Goal: Navigation & Orientation: Find specific page/section

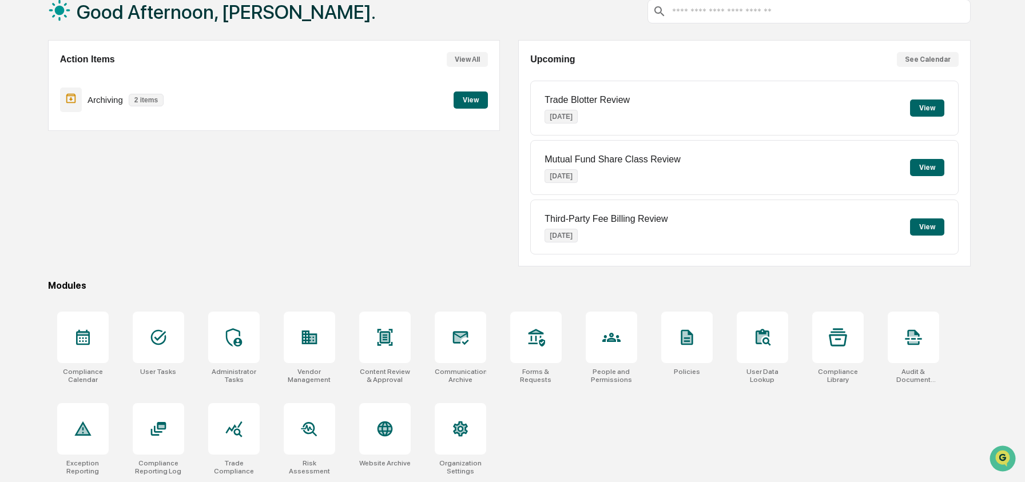
scroll to position [74, 0]
click at [613, 342] on icon at bounding box center [611, 337] width 18 height 18
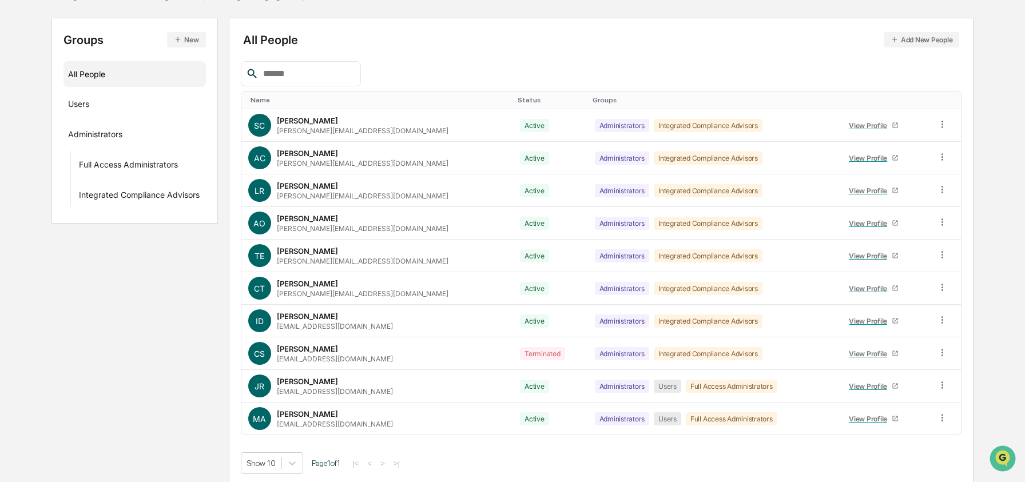
scroll to position [116, 0]
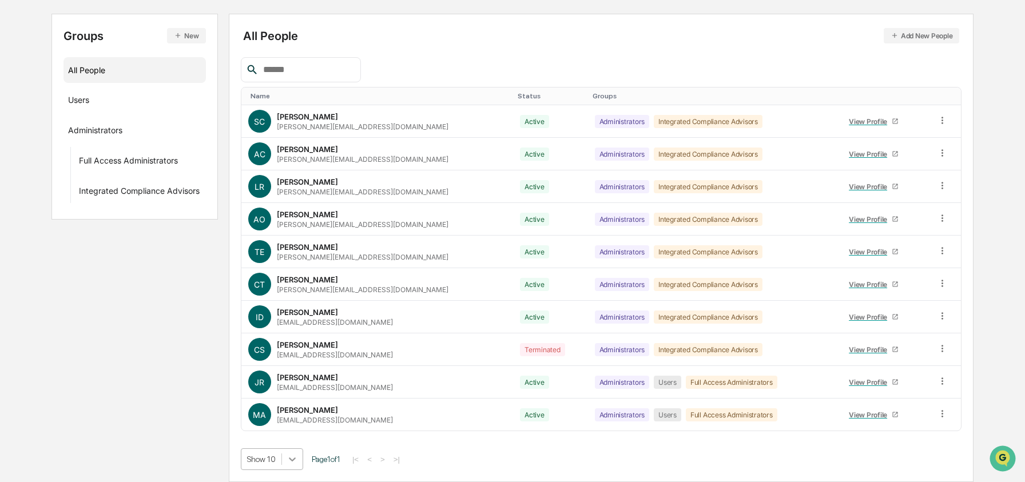
click at [296, 455] on body "Calendar Manage Tasks Reviews Approval Management Company People, Data, Setting…" at bounding box center [512, 183] width 1025 height 597
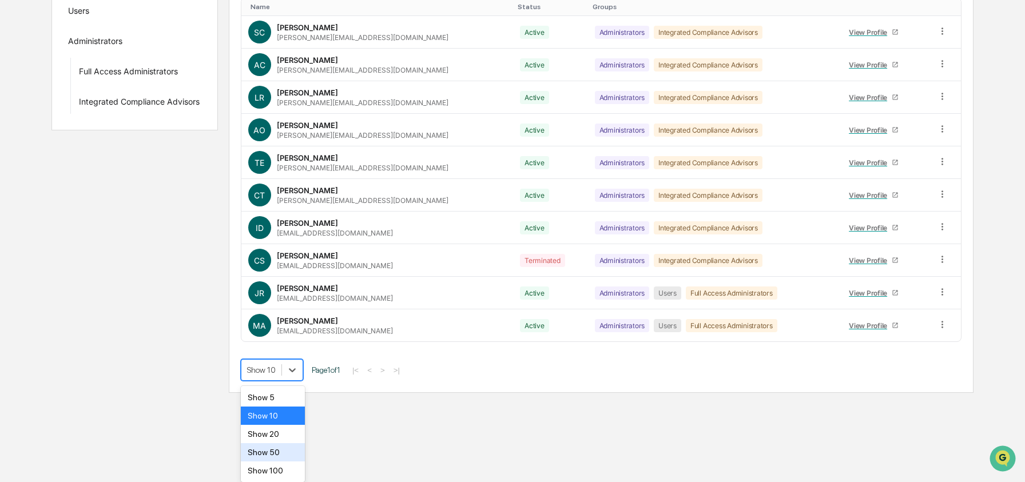
click at [296, 455] on div "Show 50" at bounding box center [273, 452] width 65 height 18
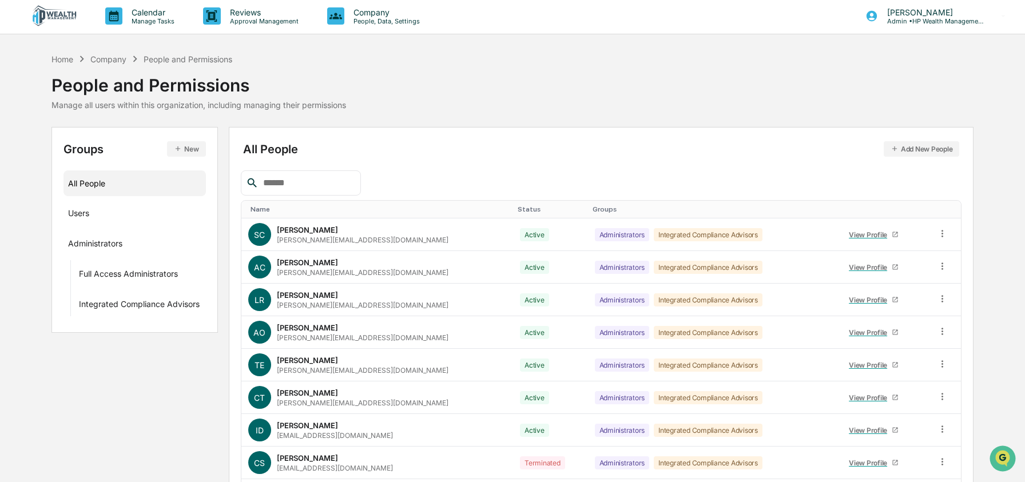
scroll to position [0, 0]
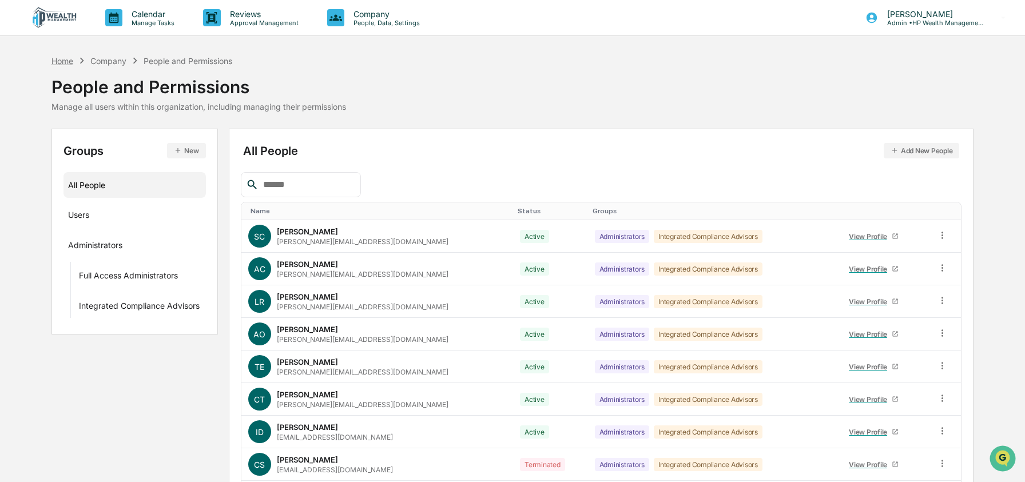
click at [60, 61] on div "Home" at bounding box center [62, 61] width 22 height 10
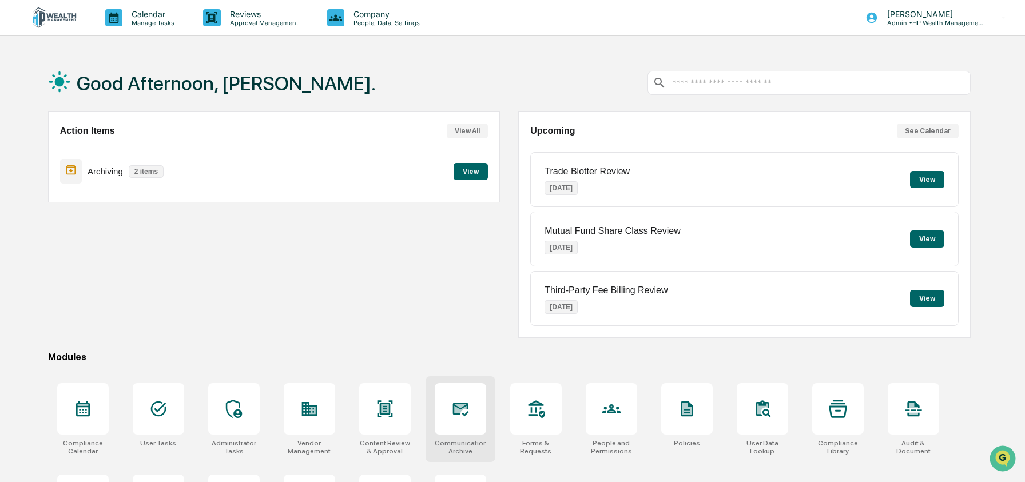
click at [472, 416] on div at bounding box center [460, 408] width 51 height 51
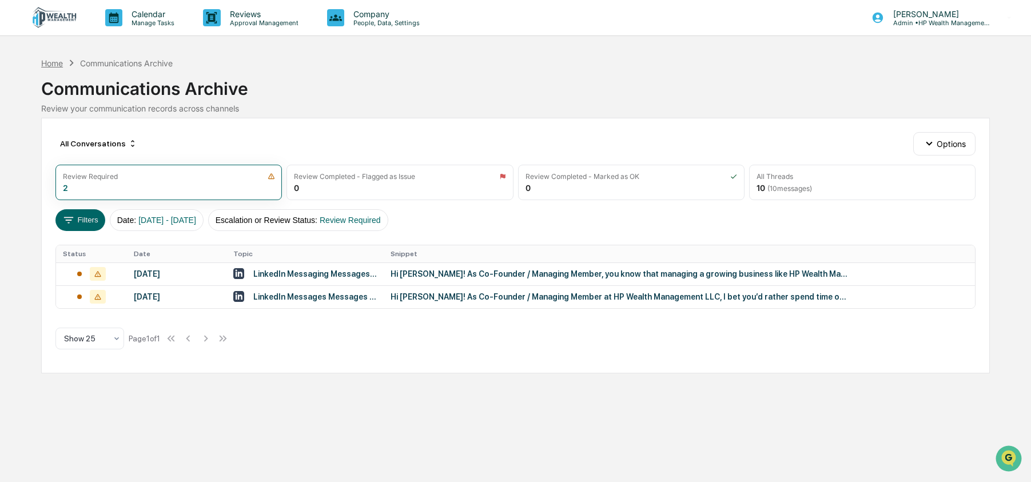
click at [54, 63] on div "Home" at bounding box center [52, 63] width 22 height 10
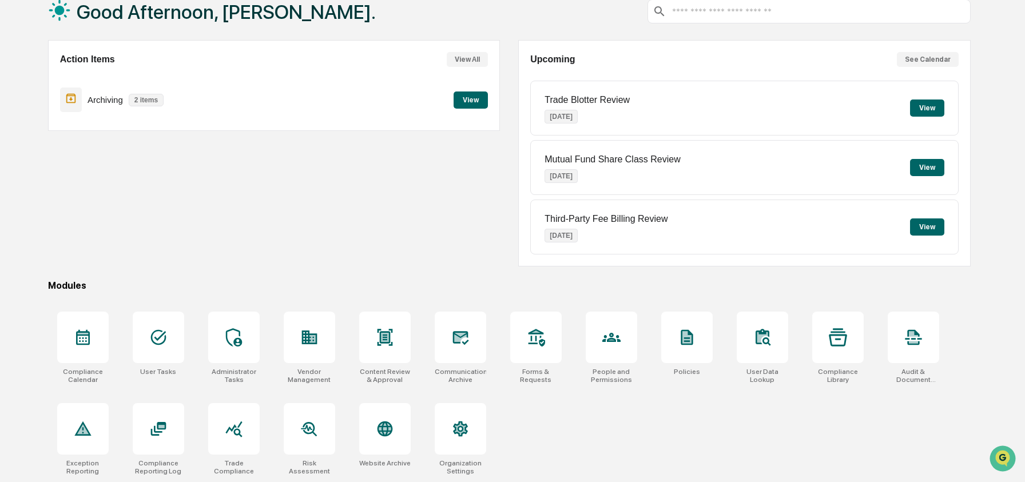
scroll to position [74, 0]
click at [394, 431] on div at bounding box center [384, 428] width 51 height 51
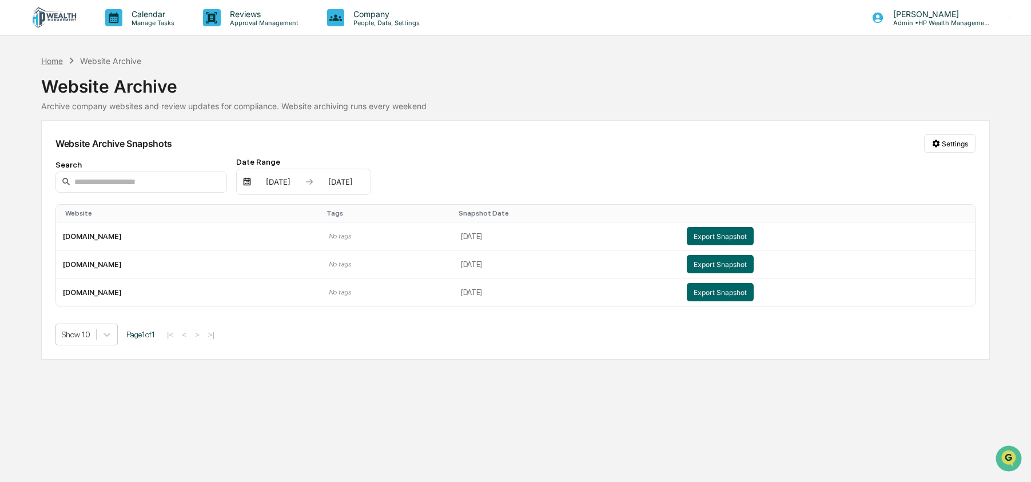
click at [50, 56] on div "Home" at bounding box center [52, 61] width 22 height 10
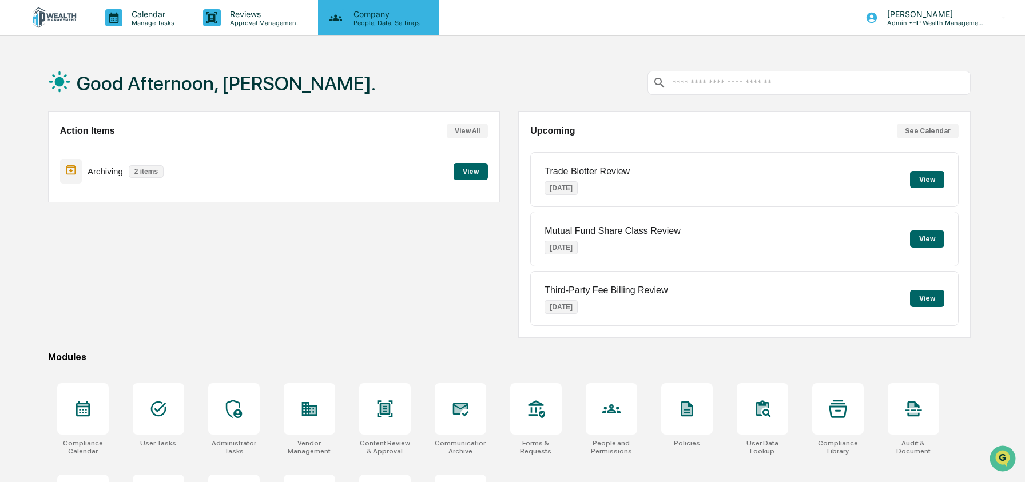
click at [426, 23] on div "Company People, Data, Settings" at bounding box center [378, 18] width 110 height 18
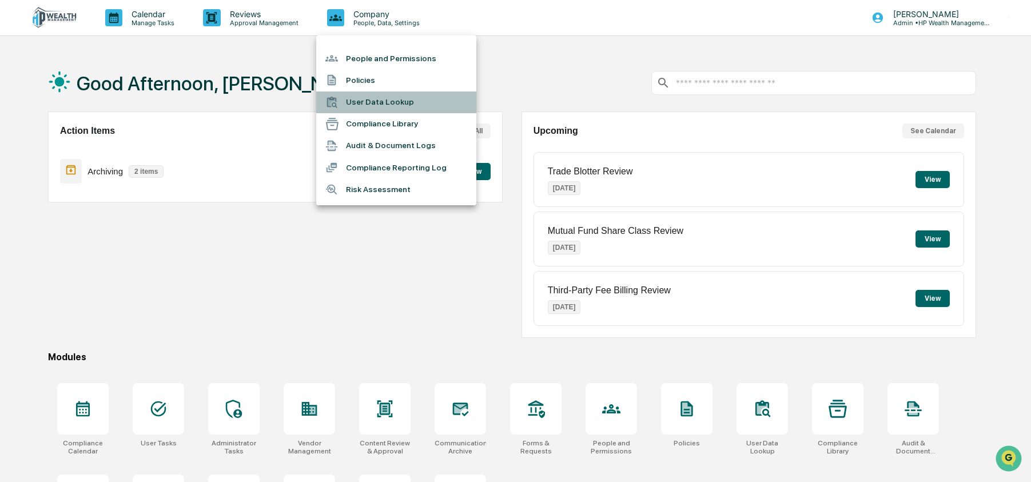
click at [406, 108] on li "User Data Lookup" at bounding box center [396, 103] width 160 height 22
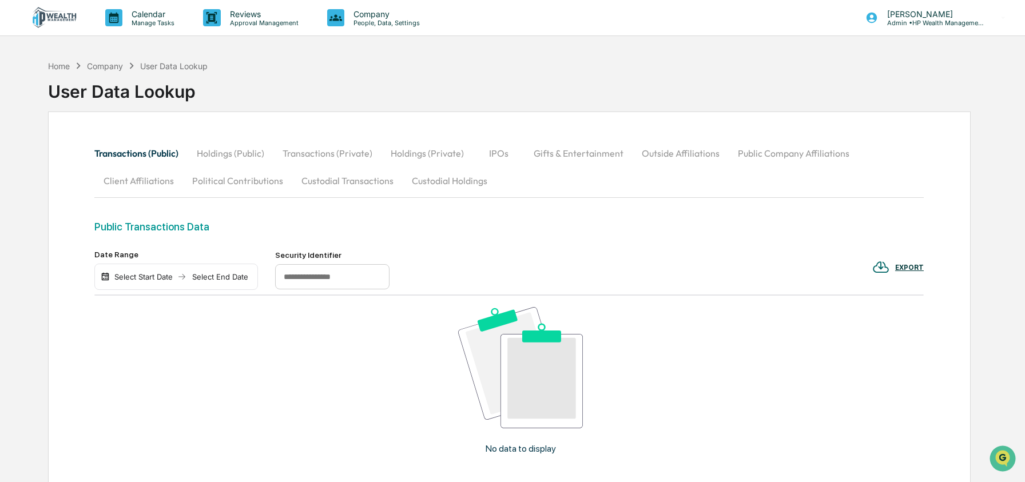
click at [377, 174] on button "Custodial Transactions" at bounding box center [347, 180] width 110 height 27
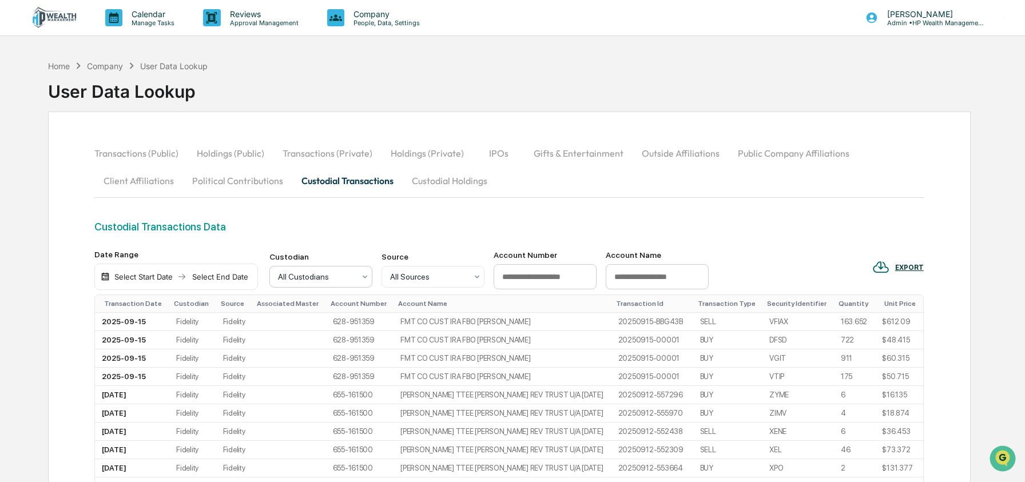
click at [301, 282] on div at bounding box center [316, 276] width 77 height 11
click at [307, 331] on div "Charles Schwab" at bounding box center [321, 334] width 102 height 37
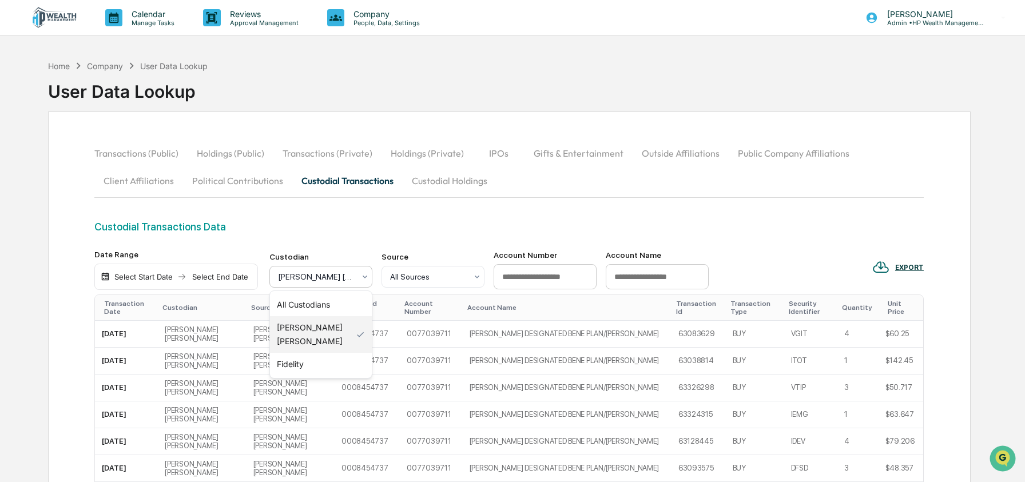
click at [303, 281] on div at bounding box center [316, 276] width 77 height 11
click at [305, 306] on div "All Custodians" at bounding box center [321, 304] width 102 height 23
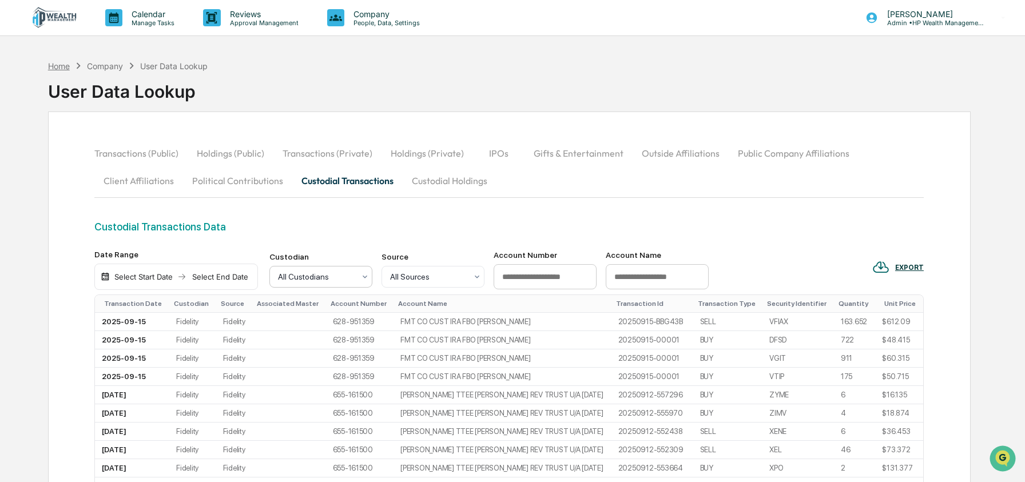
click at [53, 66] on div "Home" at bounding box center [59, 66] width 22 height 10
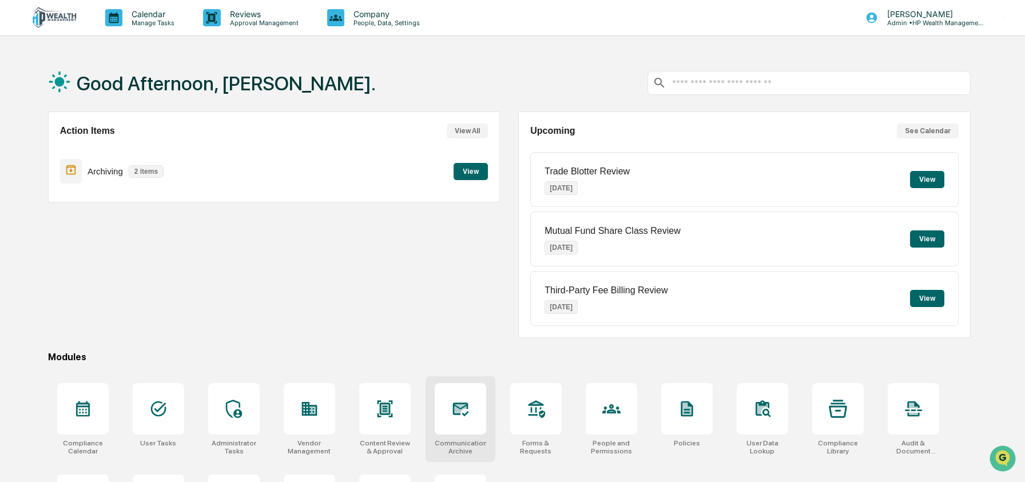
click at [450, 422] on div at bounding box center [460, 408] width 51 height 51
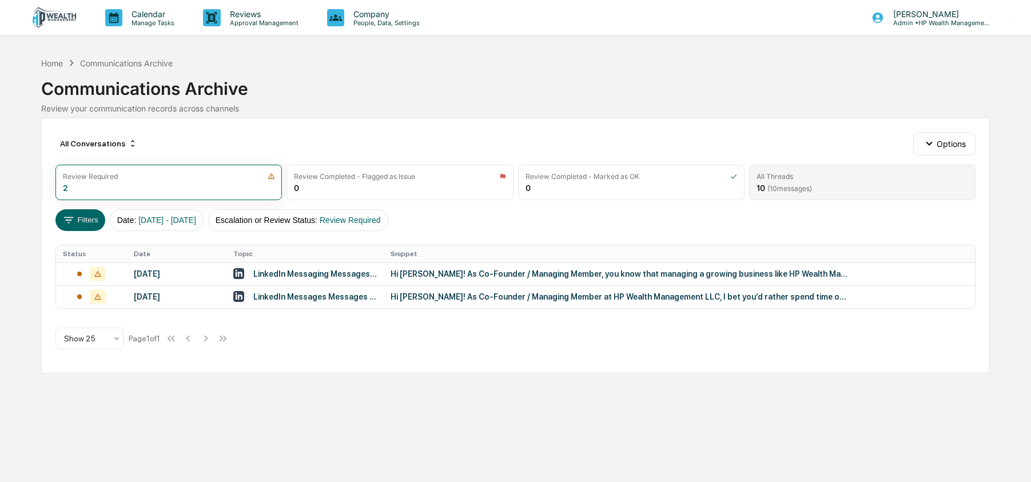
click at [780, 184] on span "( 10 messages)" at bounding box center [790, 188] width 45 height 9
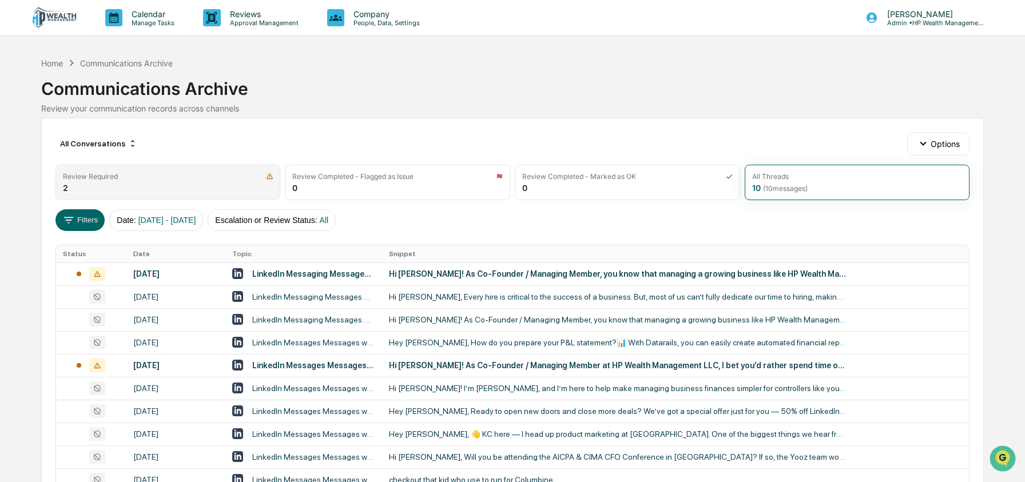
click at [96, 185] on div "Review Required 2" at bounding box center [167, 182] width 225 height 35
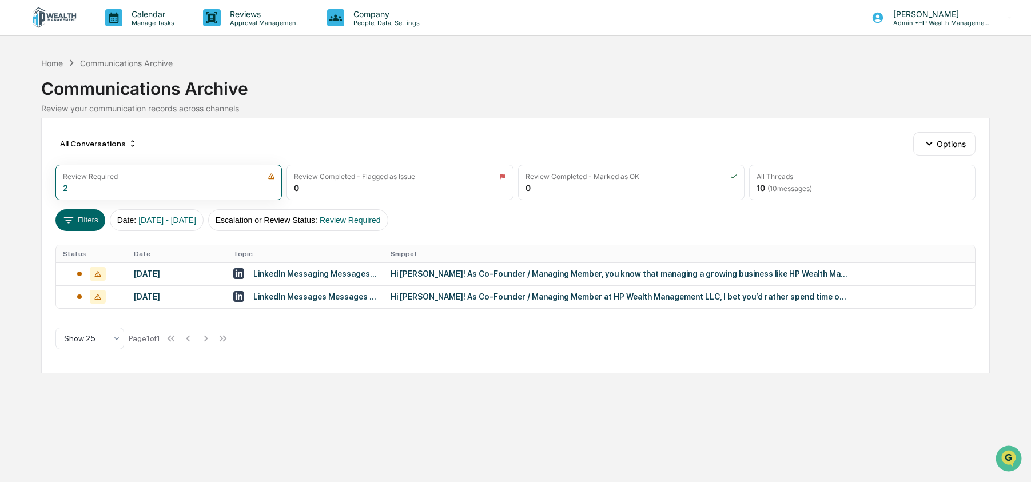
click at [50, 66] on div "Home" at bounding box center [52, 63] width 22 height 10
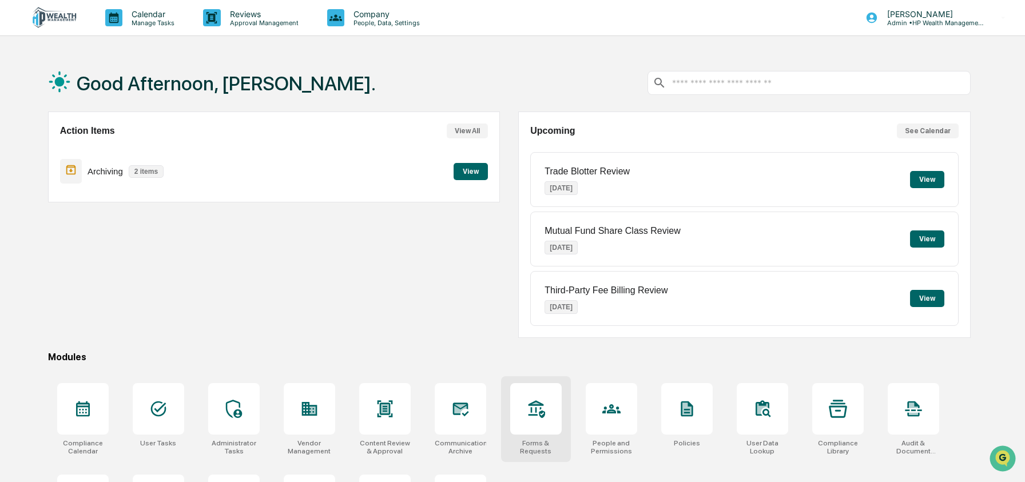
click at [536, 415] on icon at bounding box center [536, 409] width 17 height 18
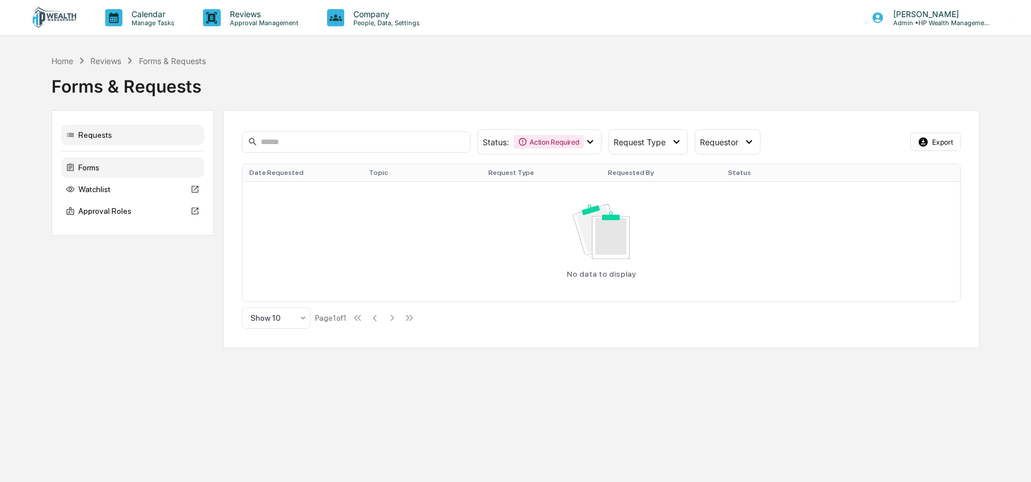
click at [110, 164] on div "Forms" at bounding box center [132, 167] width 143 height 21
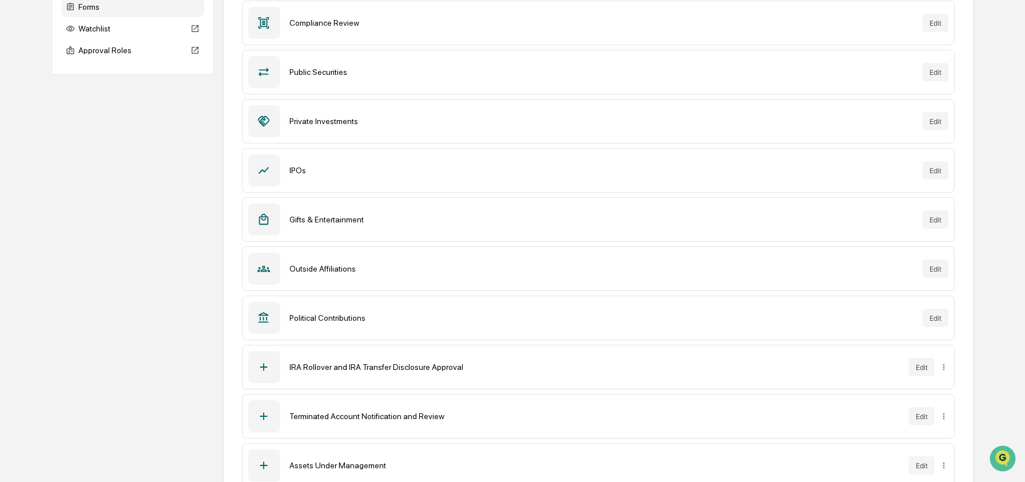
scroll to position [190, 0]
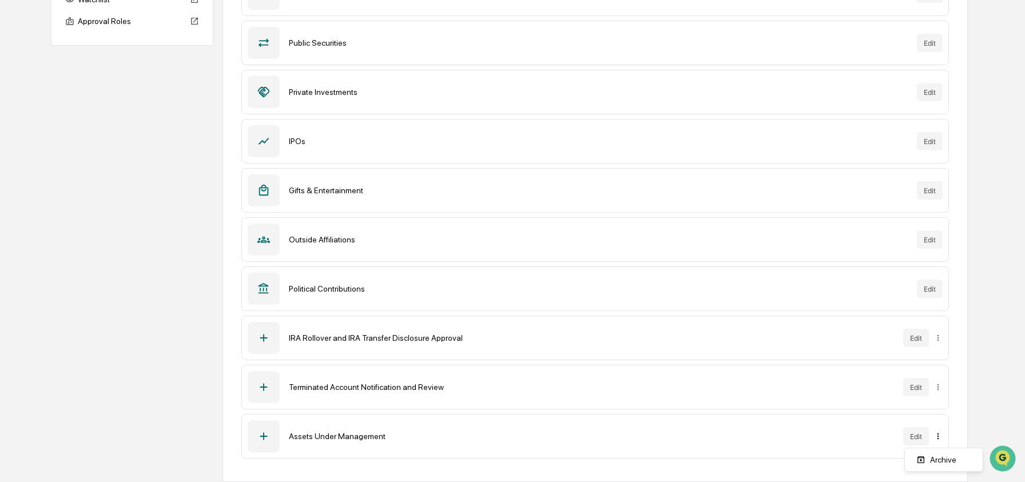
click at [941, 292] on html "Calendar Manage Tasks Reviews Approval Management Company People, Data, Setting…" at bounding box center [512, 51] width 1025 height 482
click at [933, 463] on div "Archive" at bounding box center [943, 460] width 73 height 18
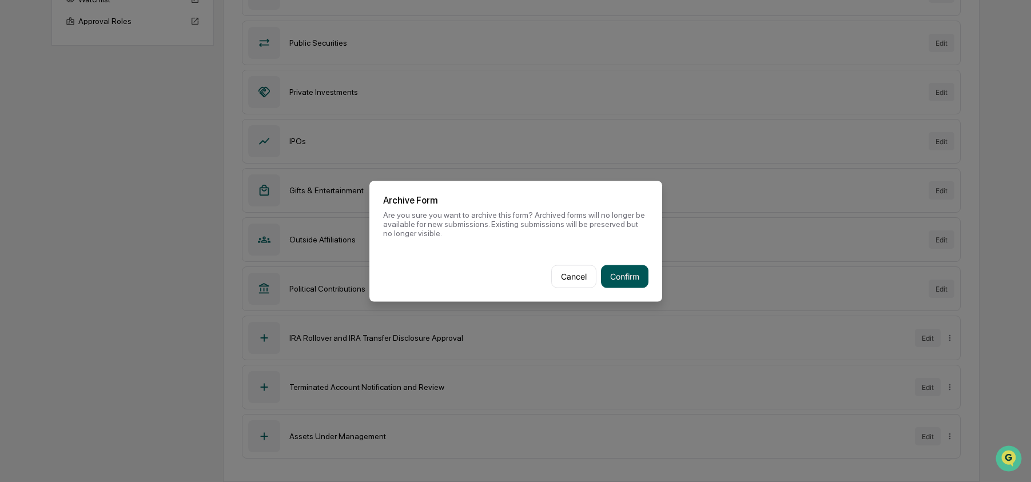
click at [624, 274] on button "Confirm" at bounding box center [624, 276] width 47 height 23
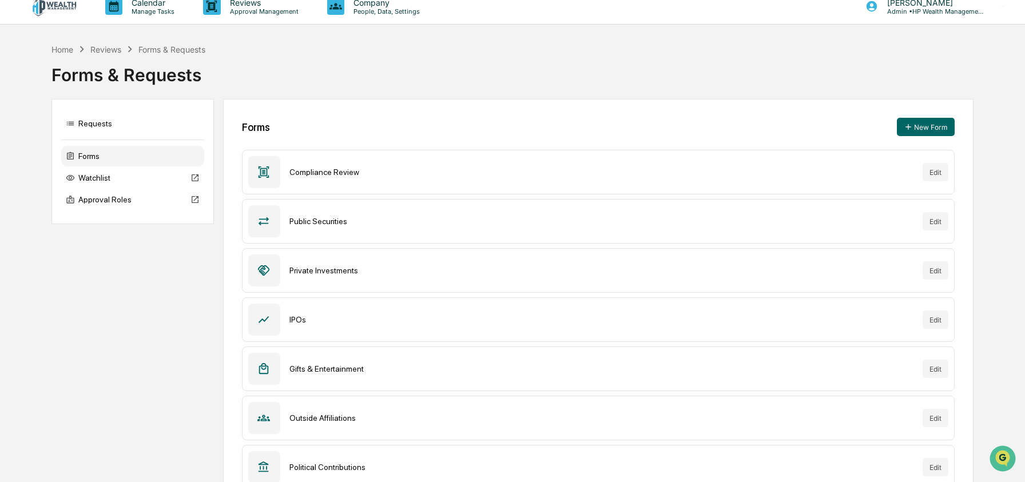
scroll to position [0, 0]
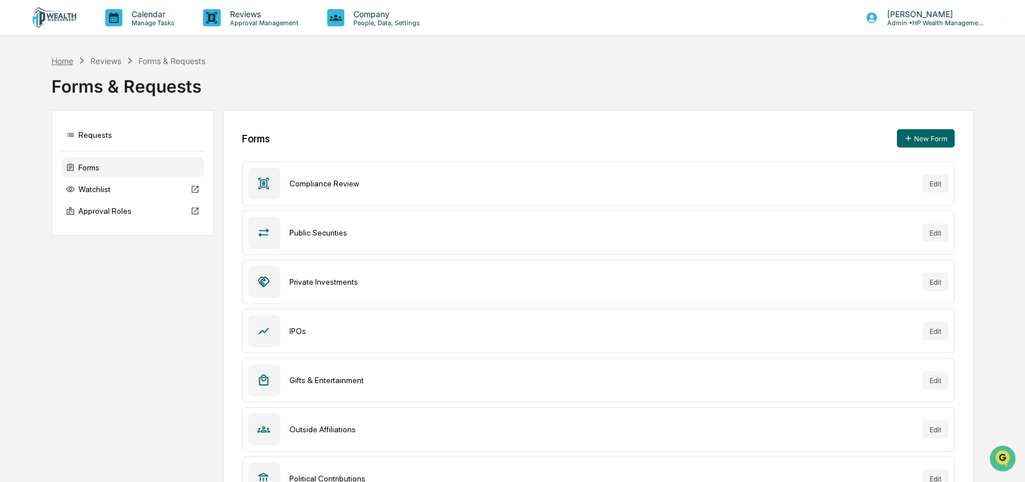
click at [69, 60] on div "Home" at bounding box center [62, 61] width 22 height 10
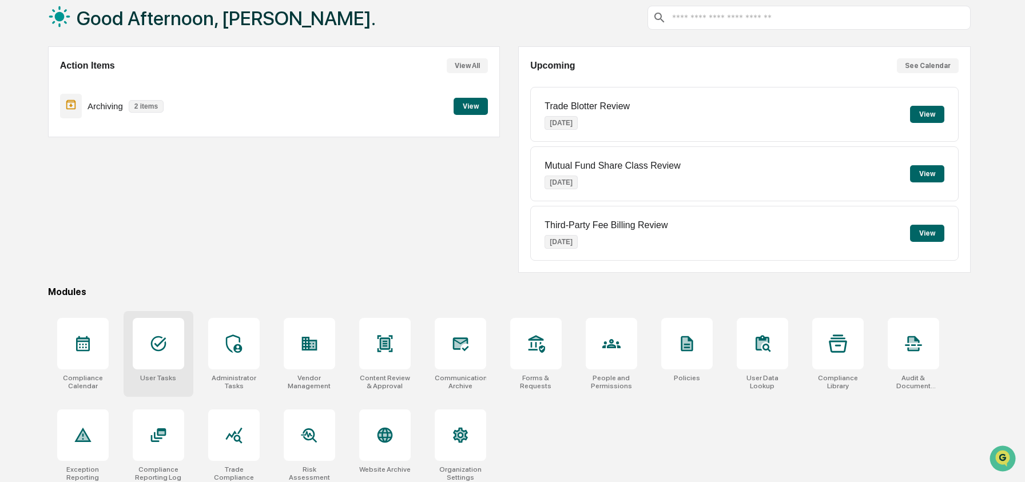
scroll to position [74, 0]
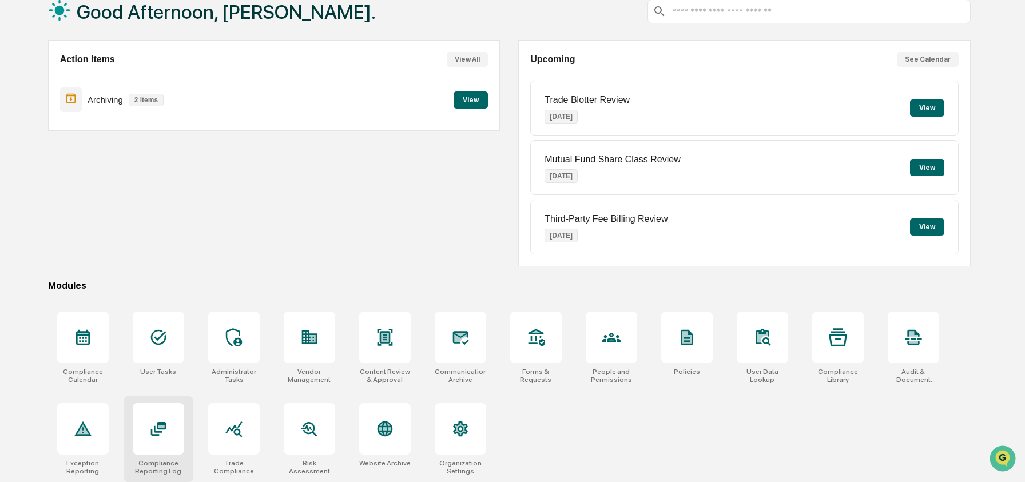
click at [162, 425] on icon at bounding box center [161, 426] width 6 height 3
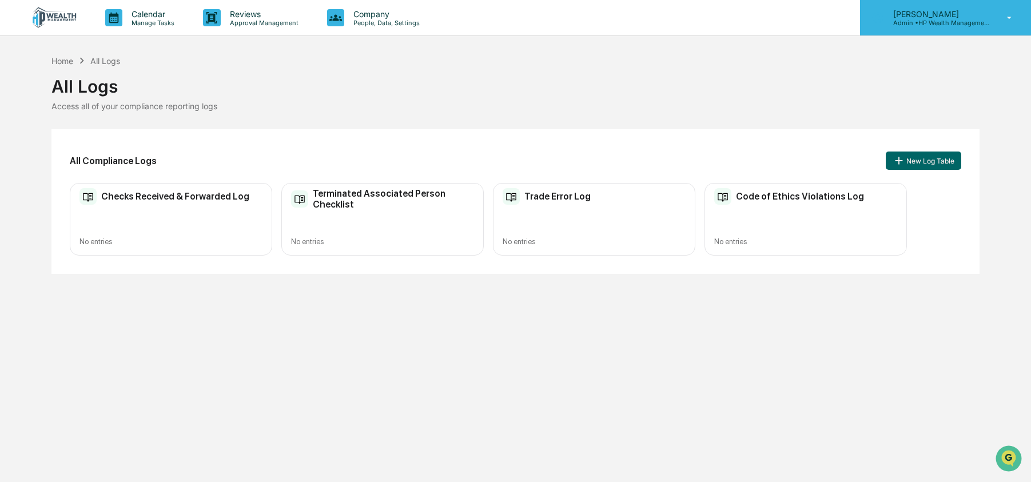
click at [969, 12] on p "[PERSON_NAME]" at bounding box center [937, 14] width 106 height 10
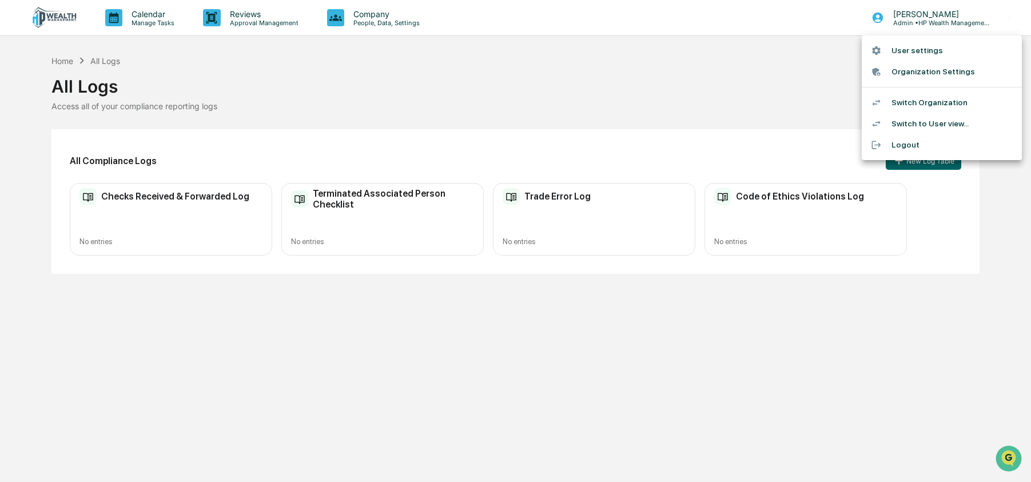
click at [973, 105] on li "Switch Organization" at bounding box center [942, 102] width 160 height 21
